Goal: Communication & Community: Answer question/provide support

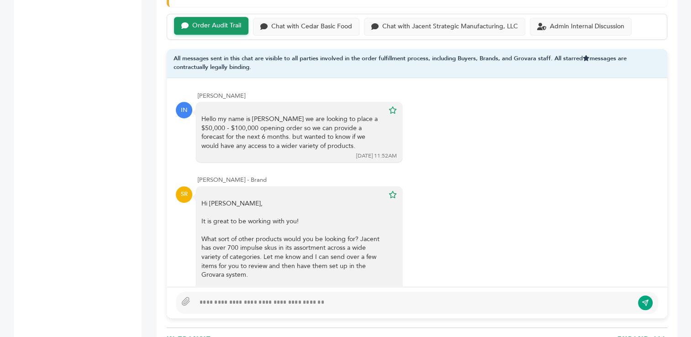
scroll to position [5714, 0]
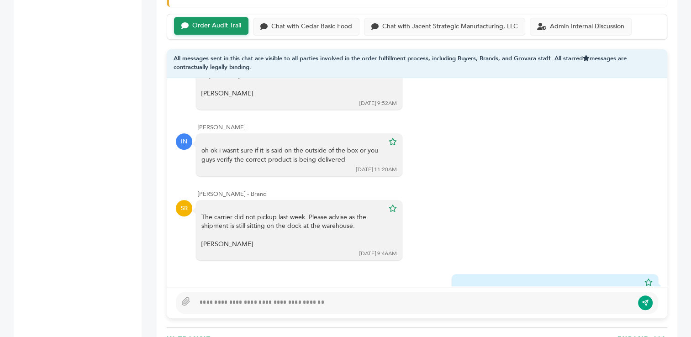
click at [354, 301] on div at bounding box center [414, 302] width 438 height 11
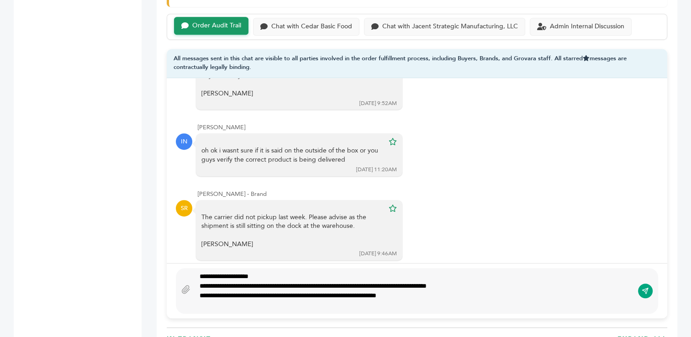
scroll to position [594, 0]
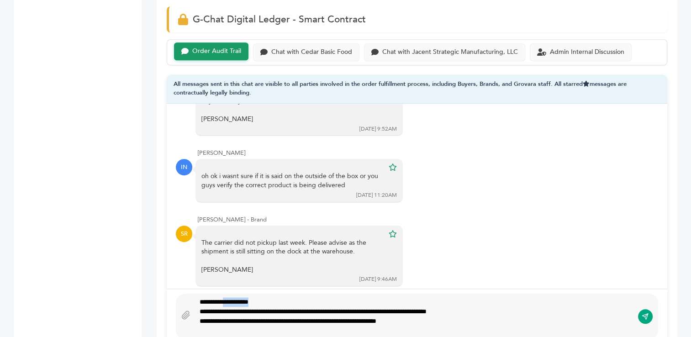
drag, startPoint x: 268, startPoint y: 301, endPoint x: 231, endPoint y: 302, distance: 37.0
click at [231, 302] on div "**********" at bounding box center [414, 316] width 438 height 38
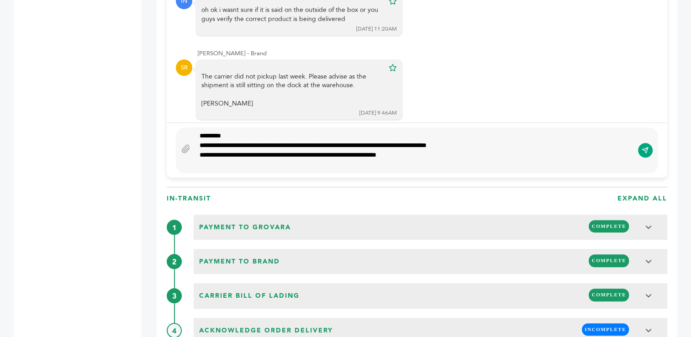
scroll to position [764, 0]
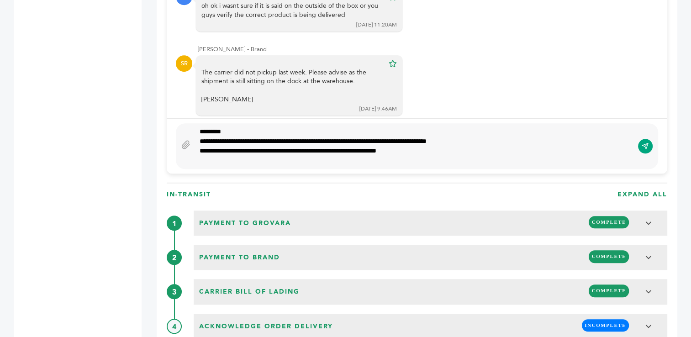
click at [424, 151] on div "**********" at bounding box center [414, 151] width 429 height 10
click at [198, 140] on div "**********" at bounding box center [414, 146] width 438 height 38
click at [453, 153] on div "**********" at bounding box center [414, 151] width 429 height 10
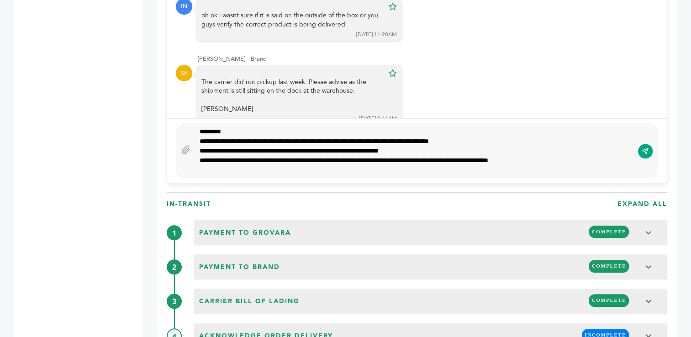
type textarea "**********"
click at [645, 149] on icon "submit" at bounding box center [645, 151] width 7 height 8
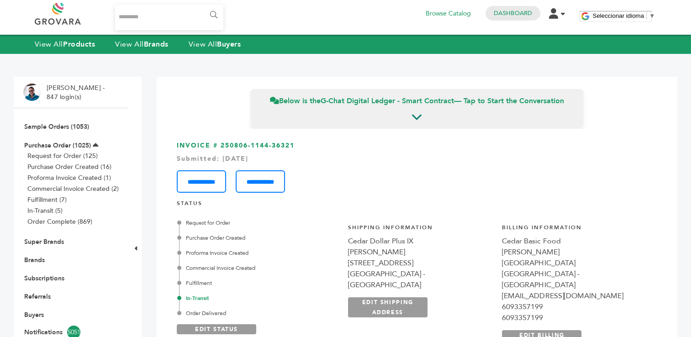
scroll to position [0, 0]
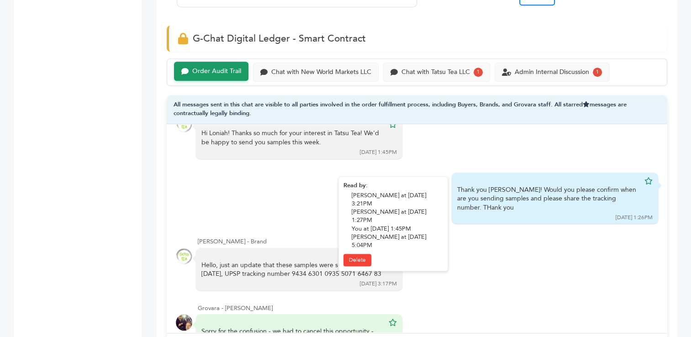
scroll to position [181, 0]
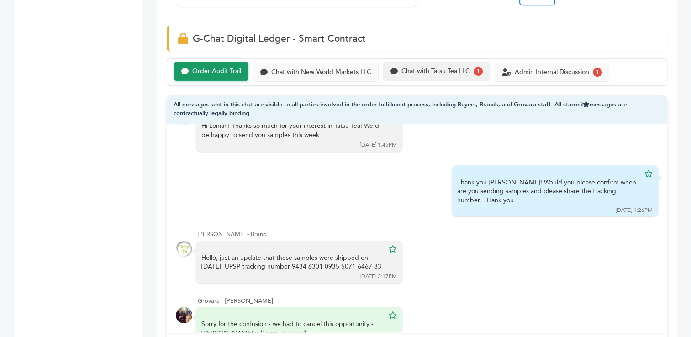
click at [444, 68] on div "Chat with Tatsu Tea LLC" at bounding box center [435, 72] width 69 height 8
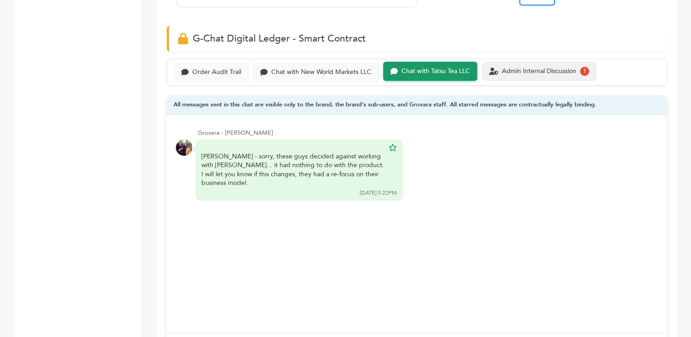
click at [532, 75] on div "Admin Internal Discussion 1" at bounding box center [539, 71] width 115 height 19
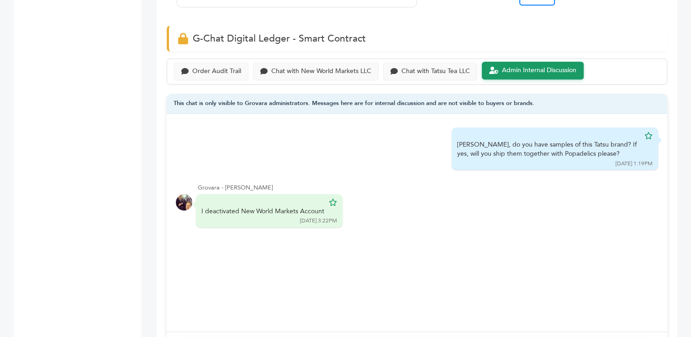
scroll to position [712, 0]
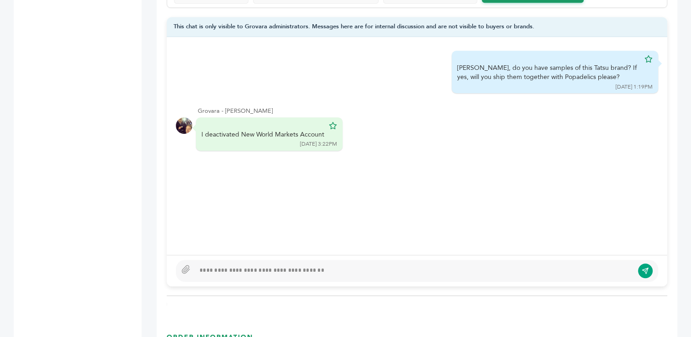
click at [356, 269] on div at bounding box center [414, 270] width 438 height 11
type textarea "**********"
click at [644, 268] on icon "submit" at bounding box center [645, 271] width 7 height 8
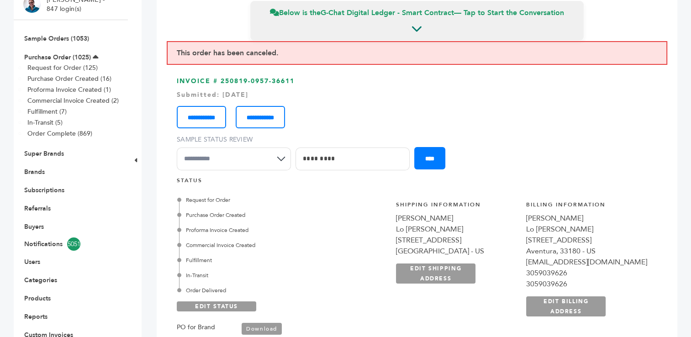
scroll to position [0, 0]
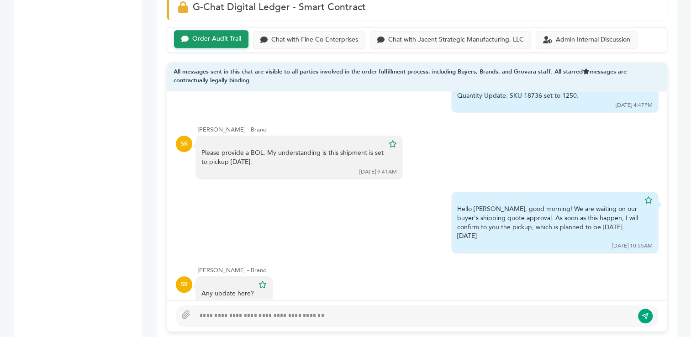
scroll to position [615, 0]
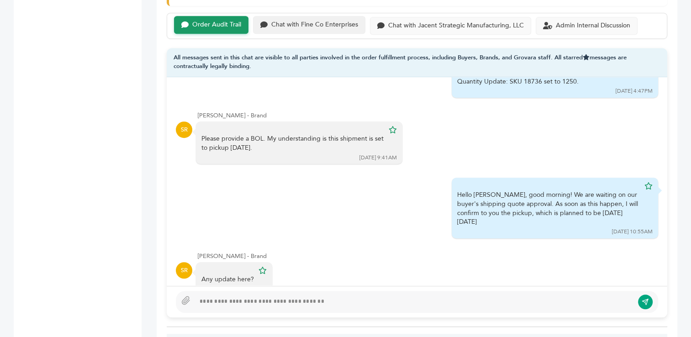
click at [322, 25] on div "Chat with Fine Co Enterprises" at bounding box center [314, 25] width 87 height 8
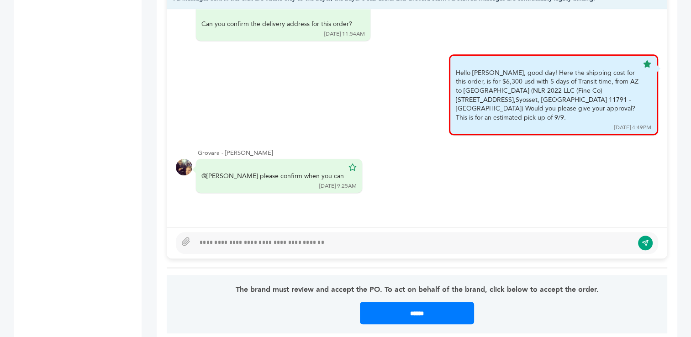
scroll to position [685, 0]
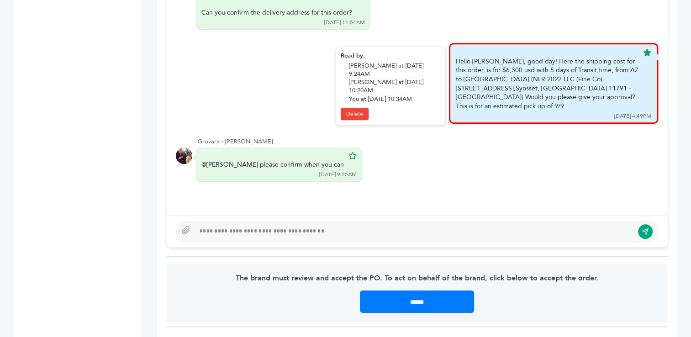
click at [449, 50] on div "Hello Daniel, good day! Here the shipping cost for this order, is for $6,300 us…" at bounding box center [553, 83] width 209 height 81
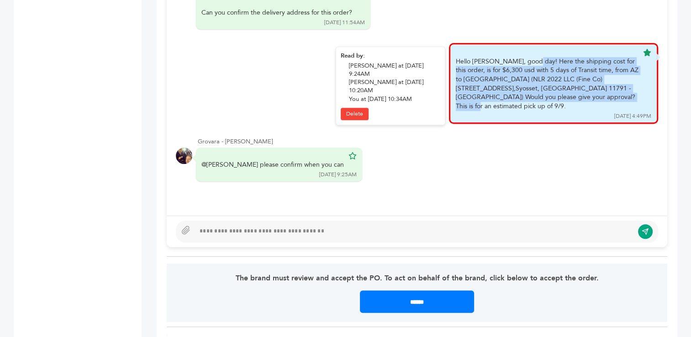
drag, startPoint x: 450, startPoint y: 47, endPoint x: 535, endPoint y: 82, distance: 92.2
click at [535, 82] on div "Hello Daniel, good day! Here the shipping cost for this order, is for $6,300 us…" at bounding box center [547, 84] width 183 height 54
copy div "Hello Daniel, good day! Here the shipping cost for this order, is for $6,300 us…"
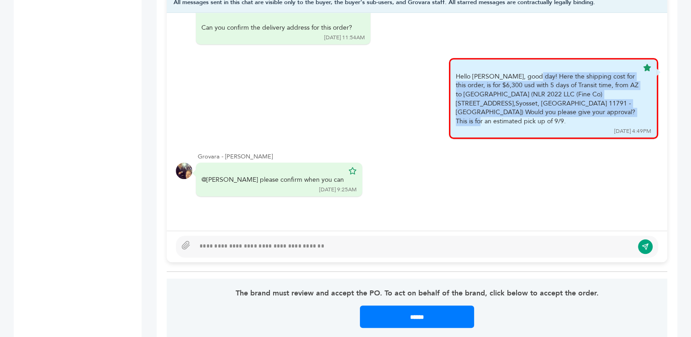
scroll to position [672, 0]
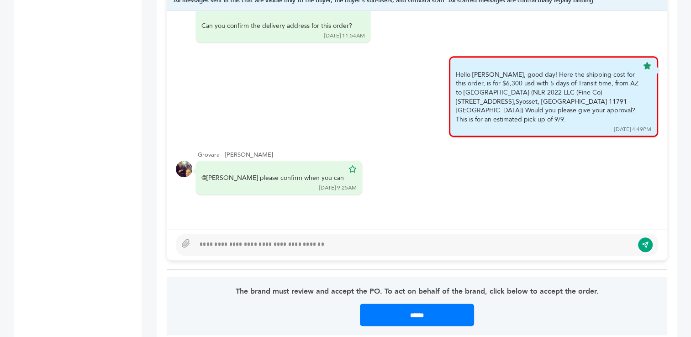
click at [443, 246] on div at bounding box center [414, 244] width 438 height 11
type textarea "**********"
click at [646, 241] on icon "submit" at bounding box center [645, 245] width 7 height 8
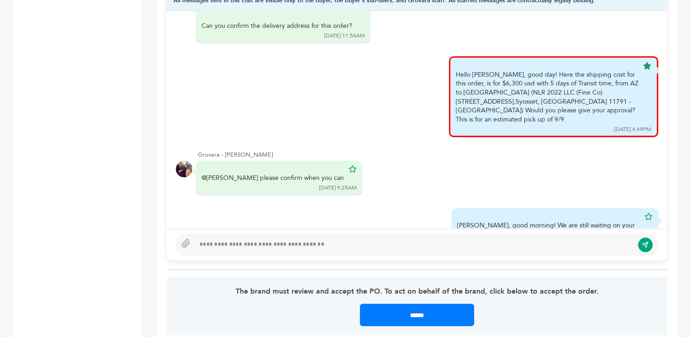
scroll to position [1194, 0]
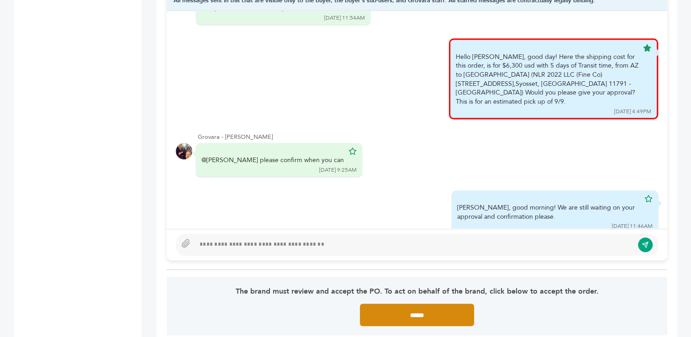
click at [418, 315] on input "******" at bounding box center [417, 315] width 114 height 22
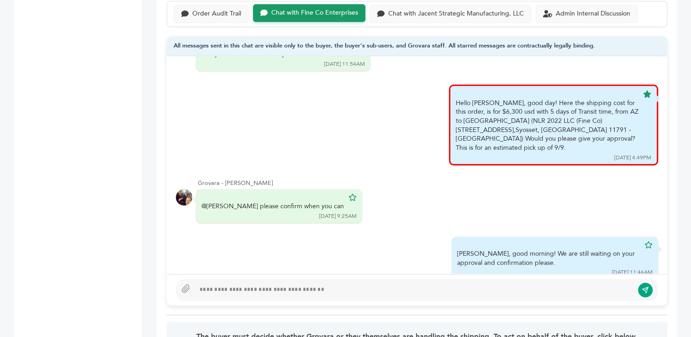
scroll to position [615, 0]
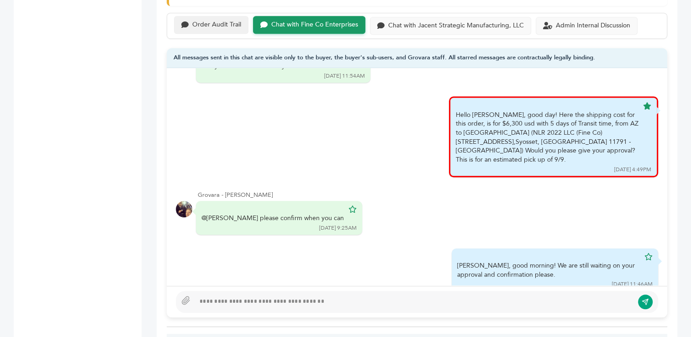
click at [203, 24] on div "Order Audit Trail" at bounding box center [216, 25] width 49 height 8
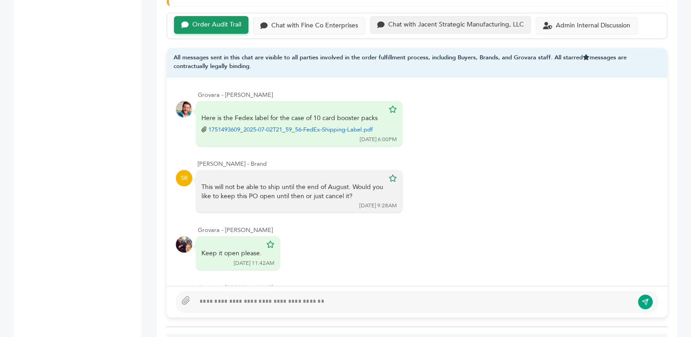
click at [447, 26] on div "Chat with Jacent Strategic Manufacturing, LLC" at bounding box center [456, 25] width 136 height 8
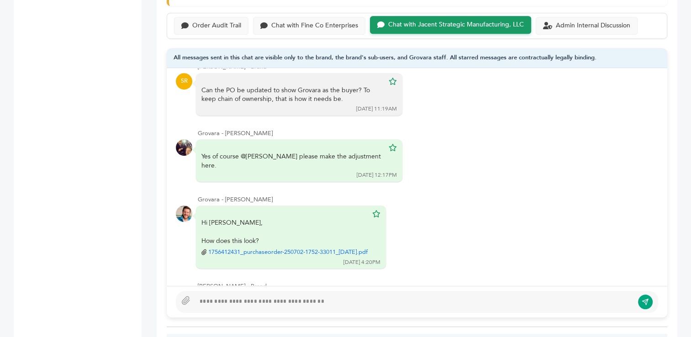
scroll to position [3722, 0]
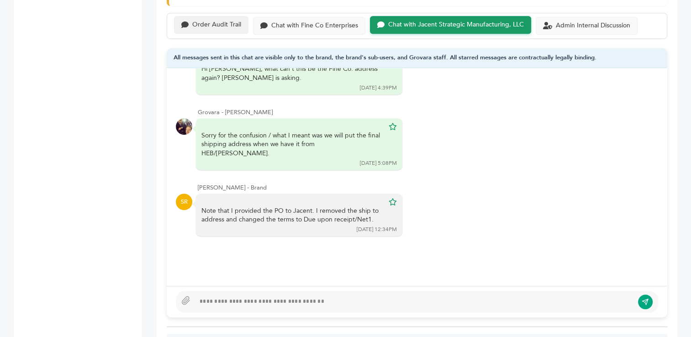
click at [212, 26] on div "Order Audit Trail" at bounding box center [216, 25] width 49 height 8
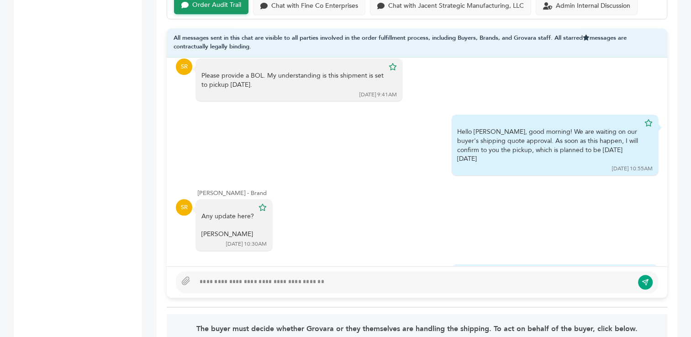
scroll to position [667, 0]
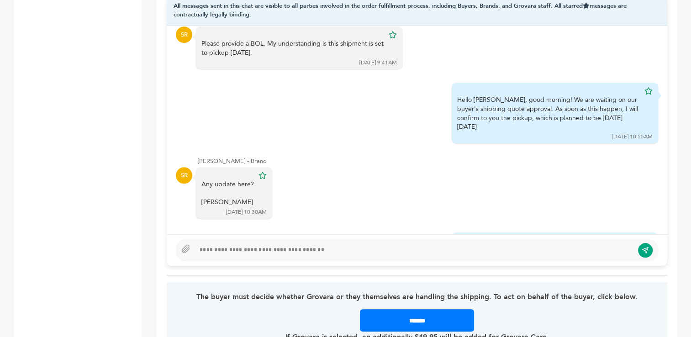
click at [382, 255] on div at bounding box center [417, 250] width 482 height 22
click at [386, 252] on div at bounding box center [414, 250] width 438 height 11
type textarea "**********"
click at [648, 247] on icon "submit" at bounding box center [645, 251] width 7 height 8
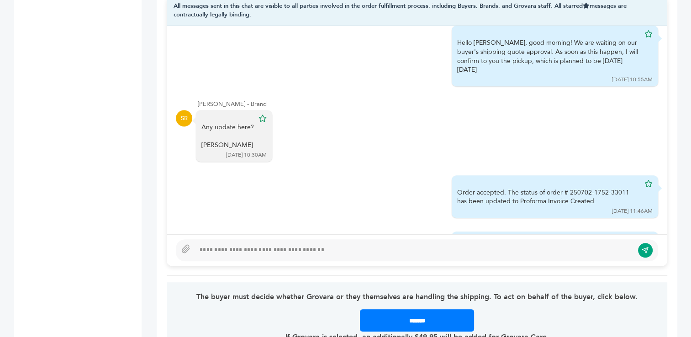
click at [223, 100] on div "[PERSON_NAME] - Brand" at bounding box center [428, 104] width 460 height 8
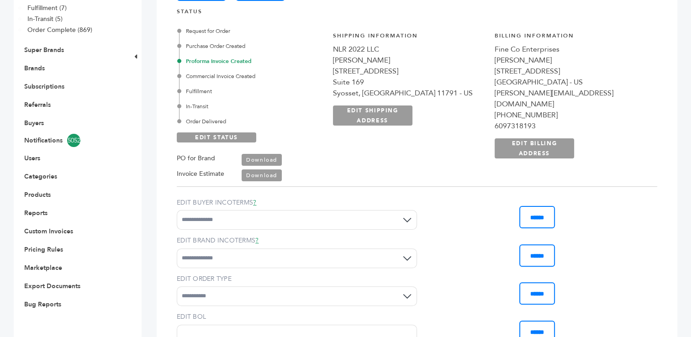
scroll to position [0, 0]
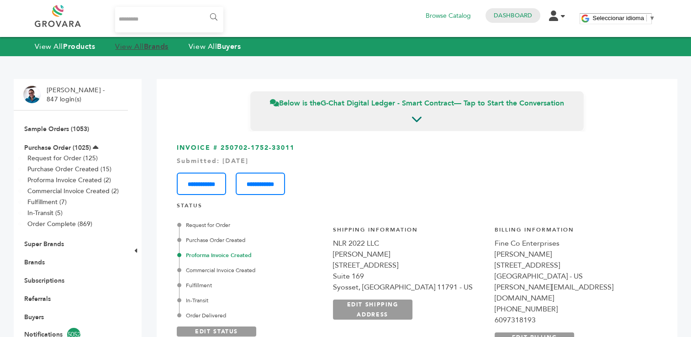
click at [152, 46] on strong "Brands" at bounding box center [156, 47] width 25 height 10
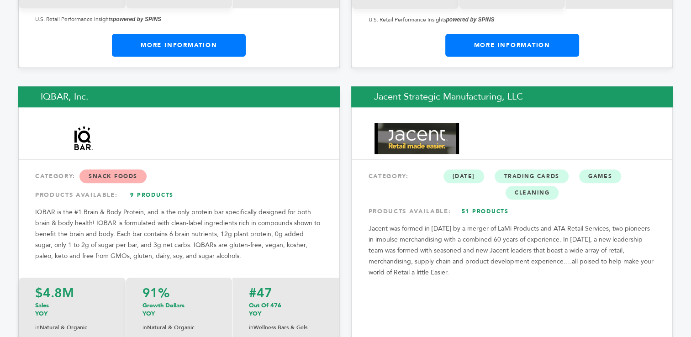
scroll to position [7697, 0]
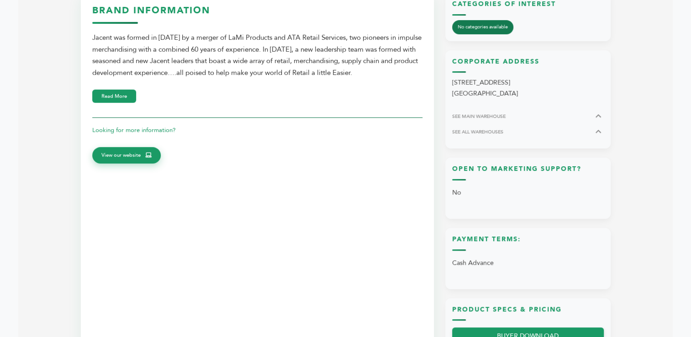
scroll to position [321, 0]
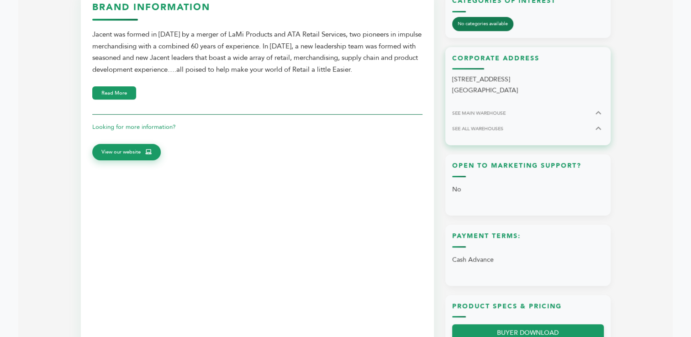
drag, startPoint x: 453, startPoint y: 79, endPoint x: 524, endPoint y: 89, distance: 71.8
click at [524, 89] on p "[STREET_ADDRESS]" at bounding box center [528, 85] width 152 height 22
copy p "[STREET_ADDRESS]"
click at [481, 111] on span "SEE MAIN WAREHOUSE" at bounding box center [478, 113] width 53 height 7
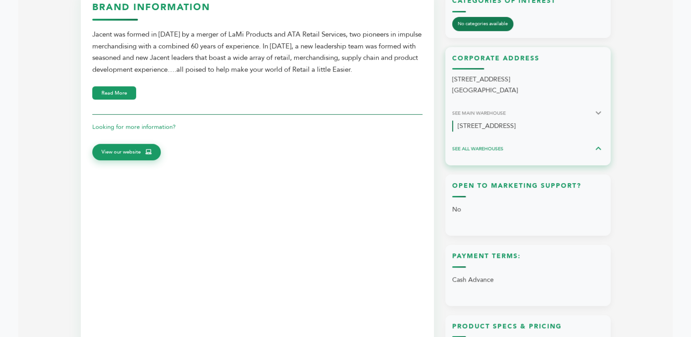
click at [486, 149] on span "SEE ALL WAREHOUSES" at bounding box center [477, 148] width 51 height 7
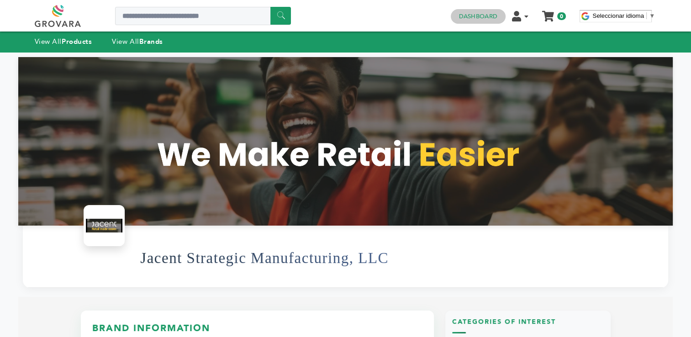
click at [480, 18] on link "Dashboard" at bounding box center [478, 16] width 38 height 8
